Goal: Find specific page/section: Find specific page/section

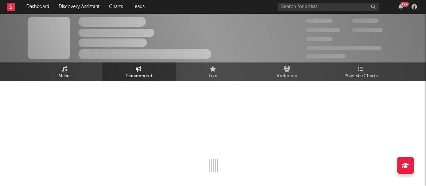
select select "1w"
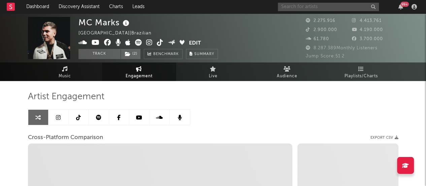
click at [317, 6] on input "text" at bounding box center [328, 7] width 101 height 8
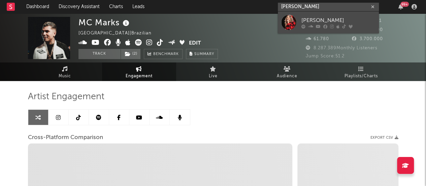
type input "[PERSON_NAME]"
click at [341, 17] on div "[PERSON_NAME]" at bounding box center [338, 20] width 74 height 8
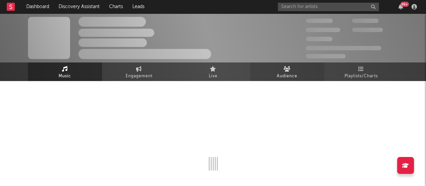
select select "6m"
